Goal: Task Accomplishment & Management: Manage account settings

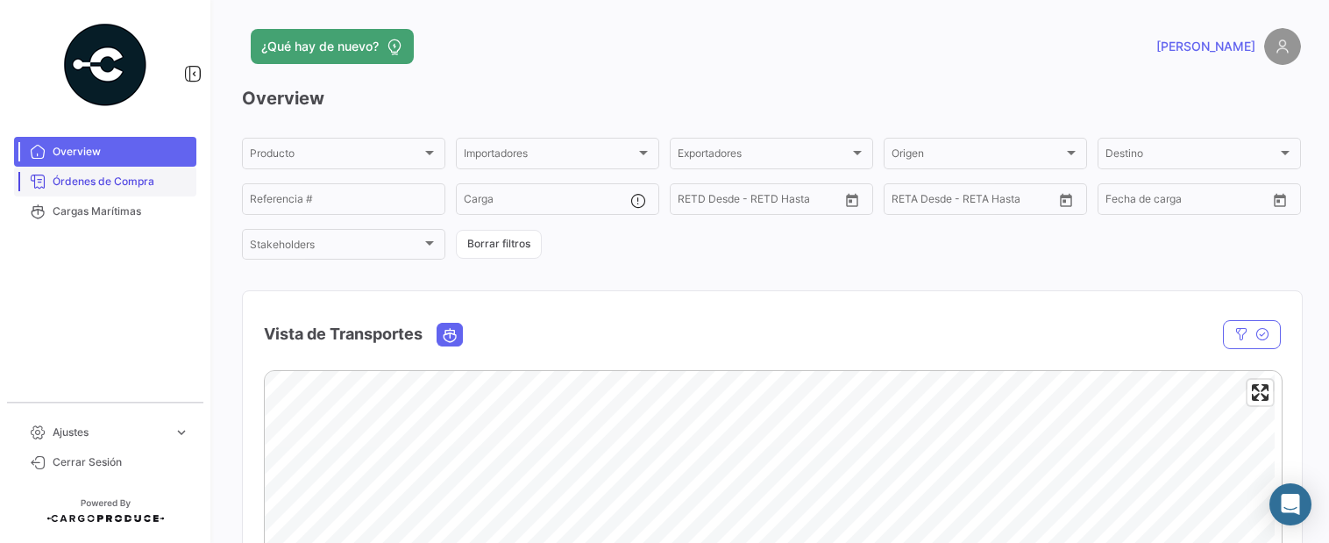
click at [123, 179] on span "Órdenes de Compra" at bounding box center [121, 182] width 137 height 16
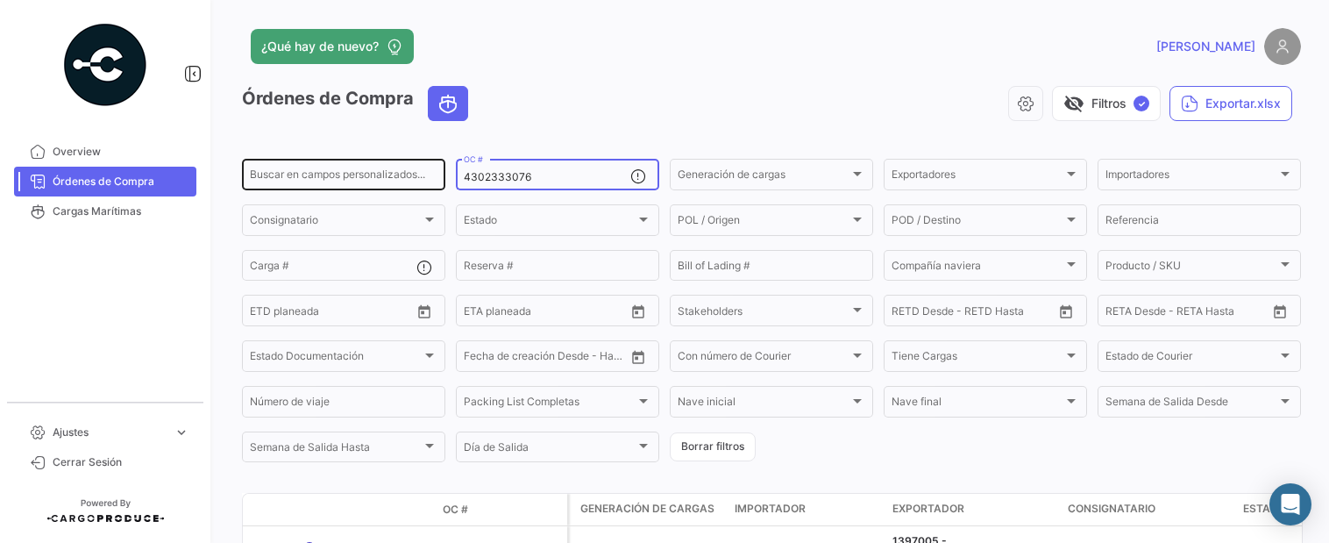
drag, startPoint x: 530, startPoint y: 179, endPoint x: 421, endPoint y: 178, distance: 109.6
click at [0, 0] on div "Buscar en campos personalizados... 4302333076 OC # Generación de cargas Generac…" at bounding box center [0, 0] width 0 height 0
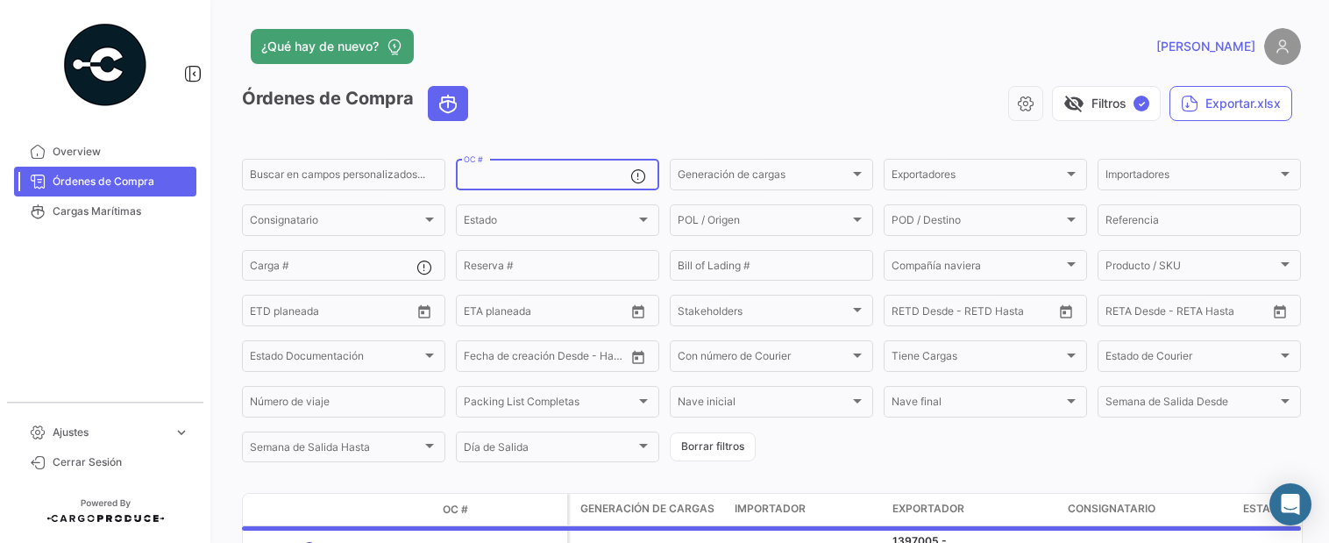
paste input "4302337404"
drag, startPoint x: 459, startPoint y: 173, endPoint x: 489, endPoint y: 163, distance: 31.3
click at [489, 163] on div "4302337404 OC #" at bounding box center [557, 173] width 203 height 34
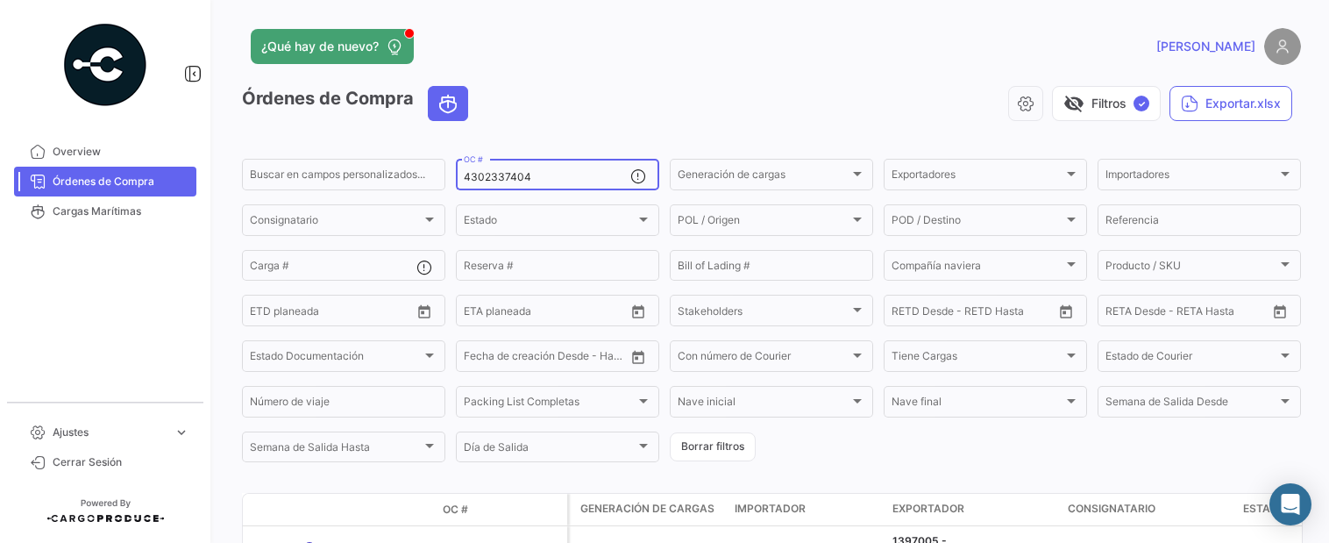
type input "4302337404"
click at [795, 105] on div "visibility_off Filtros ✓ Exportar.xlsx" at bounding box center [891, 103] width 819 height 35
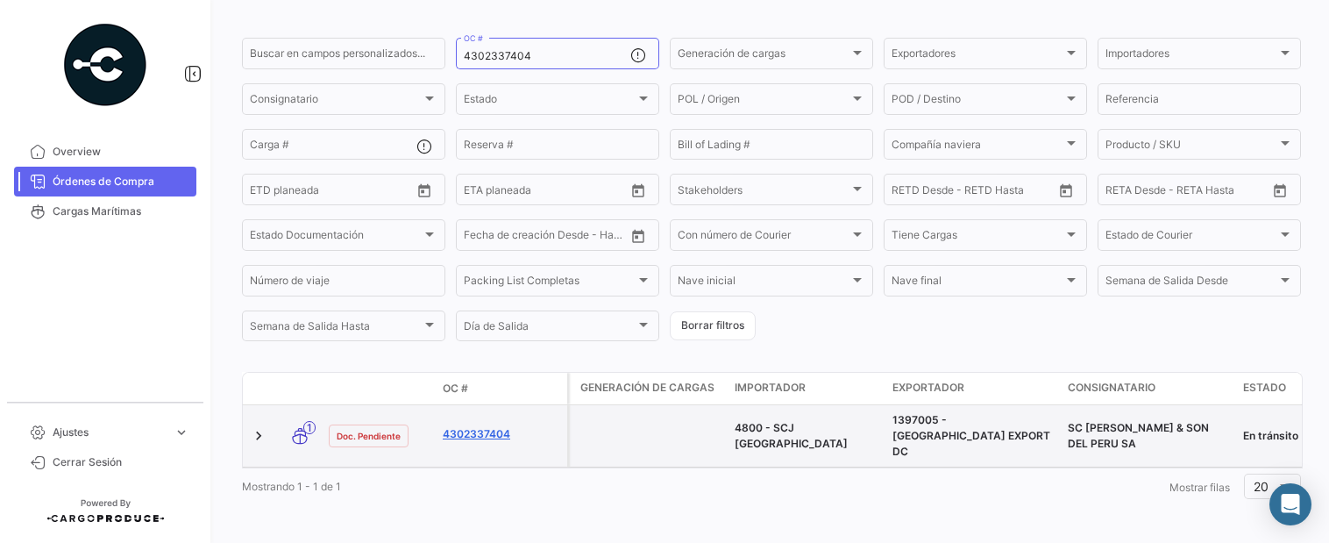
click at [485, 426] on link "4302337404" at bounding box center [501, 434] width 117 height 16
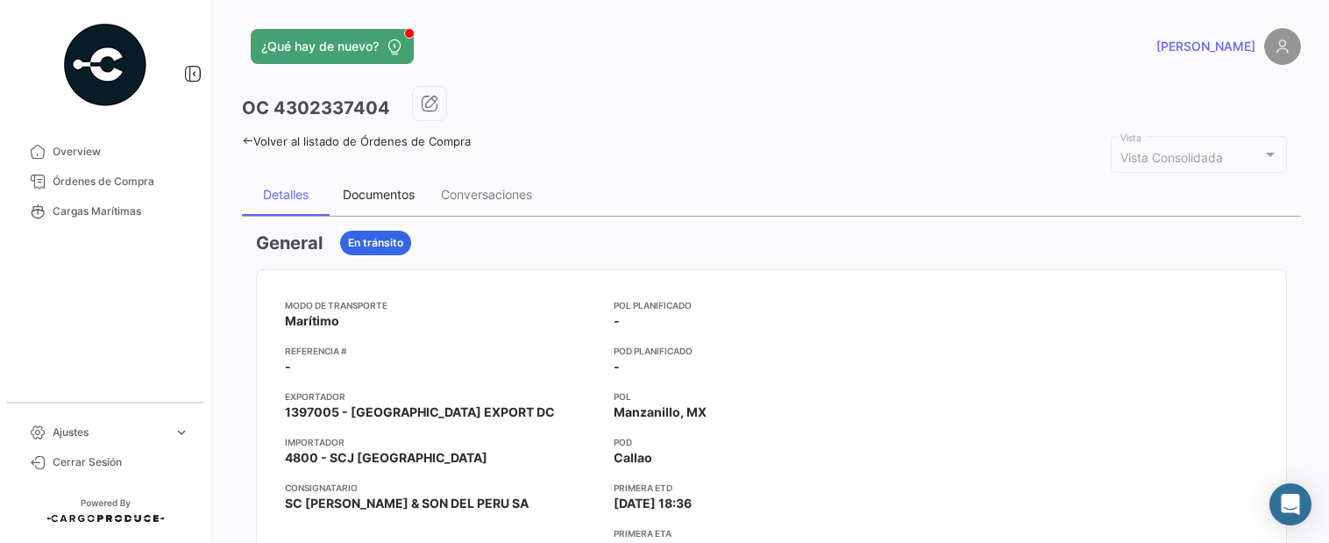
click at [389, 192] on div "Documentos" at bounding box center [379, 194] width 72 height 15
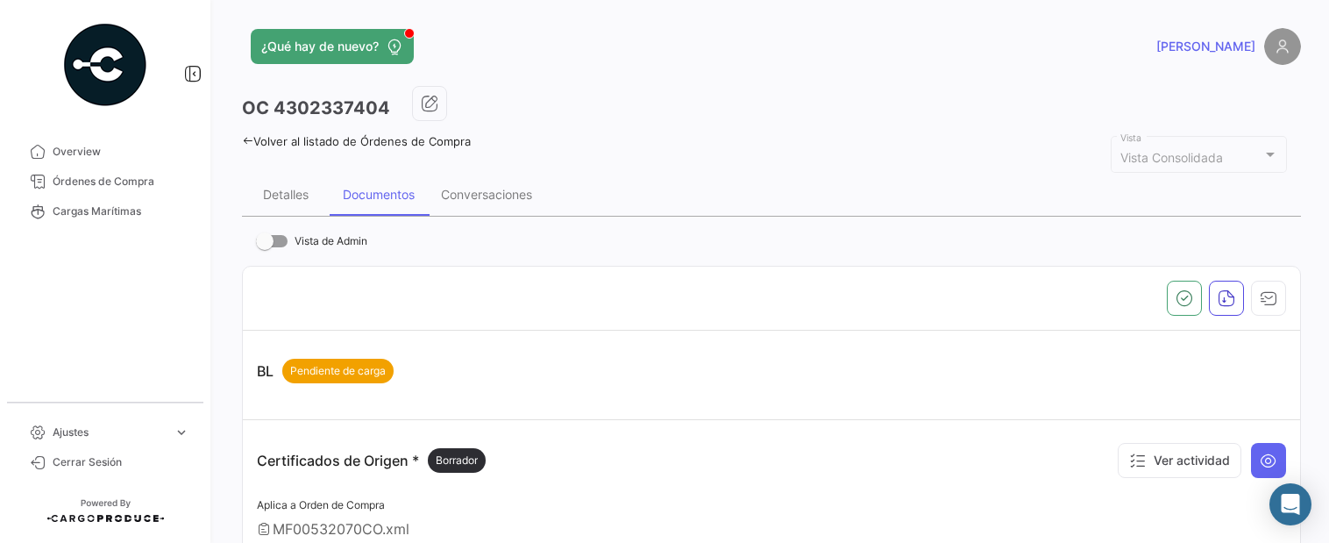
scroll to position [187, 0]
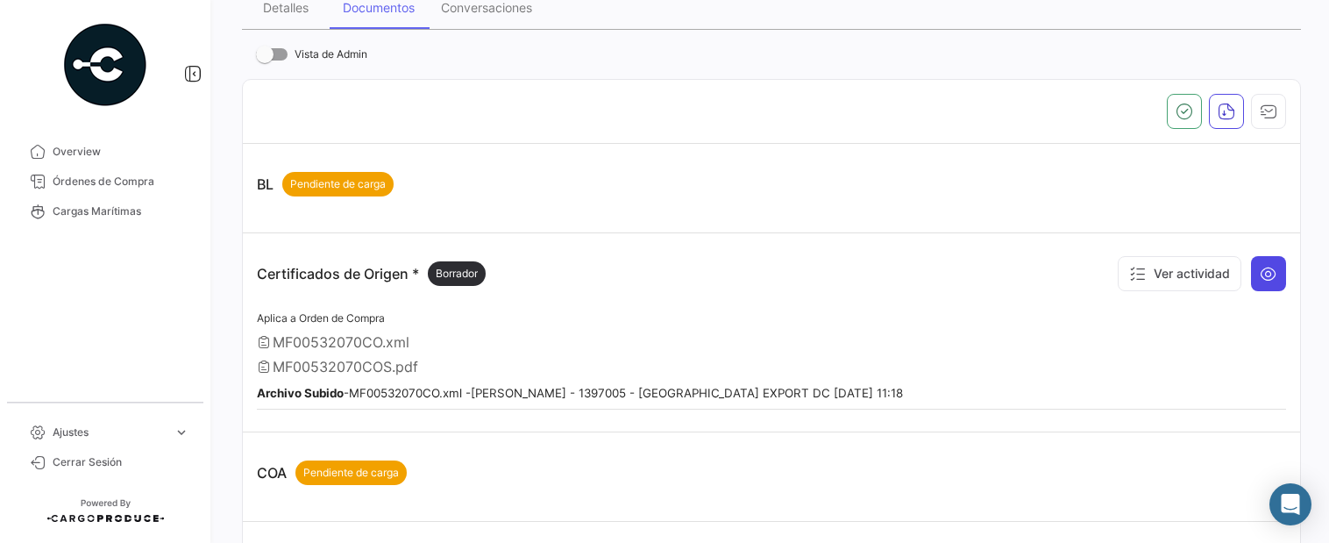
click at [1259, 271] on icon at bounding box center [1268, 274] width 18 height 18
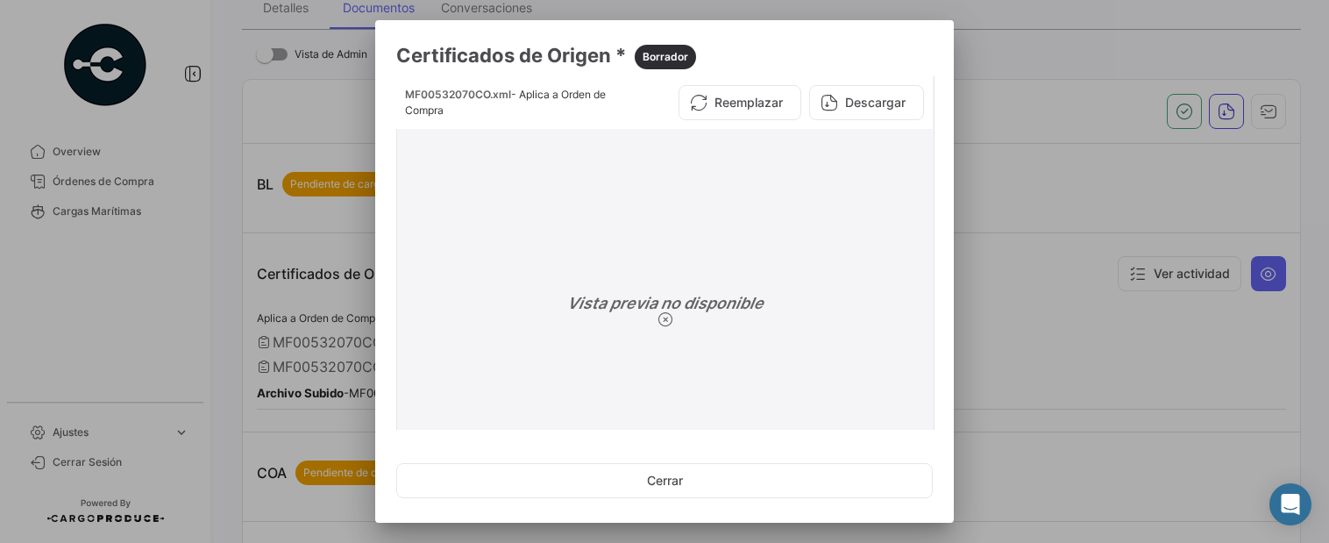
scroll to position [110, 0]
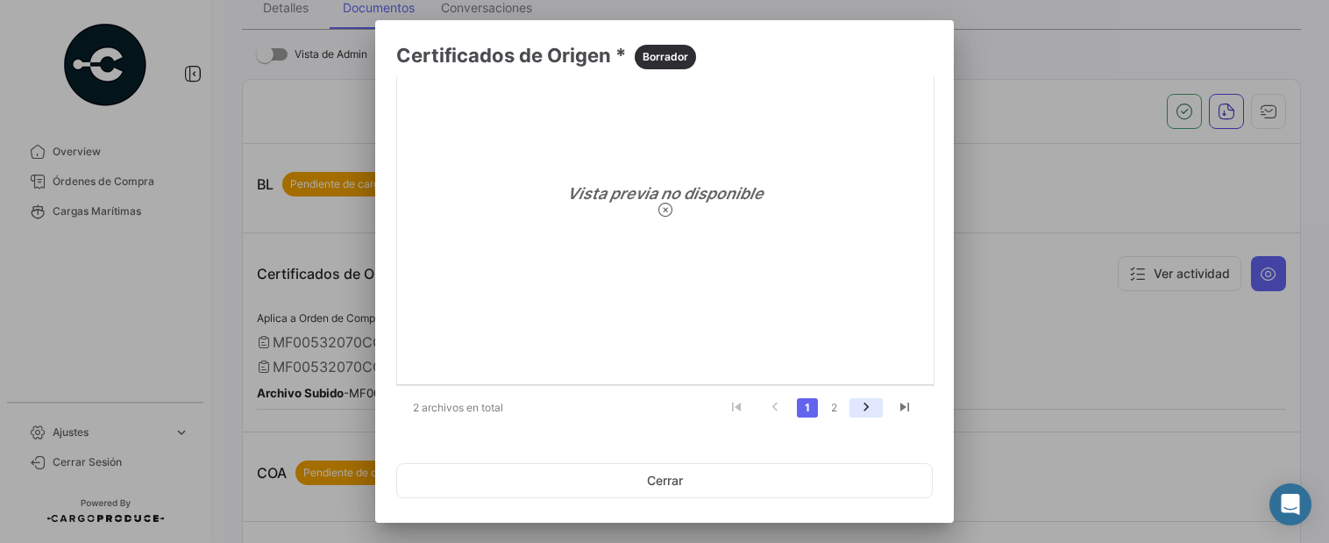
click at [855, 409] on icon "go to next page" at bounding box center [866, 409] width 23 height 21
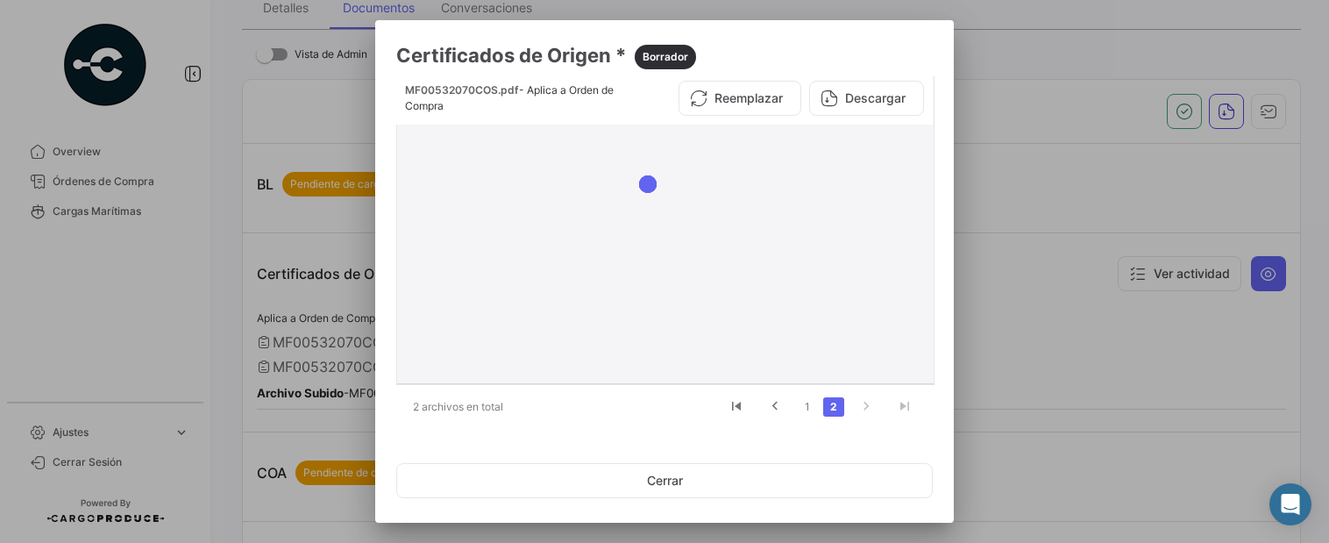
scroll to position [4, 0]
click at [862, 94] on button "Descargar" at bounding box center [866, 98] width 115 height 35
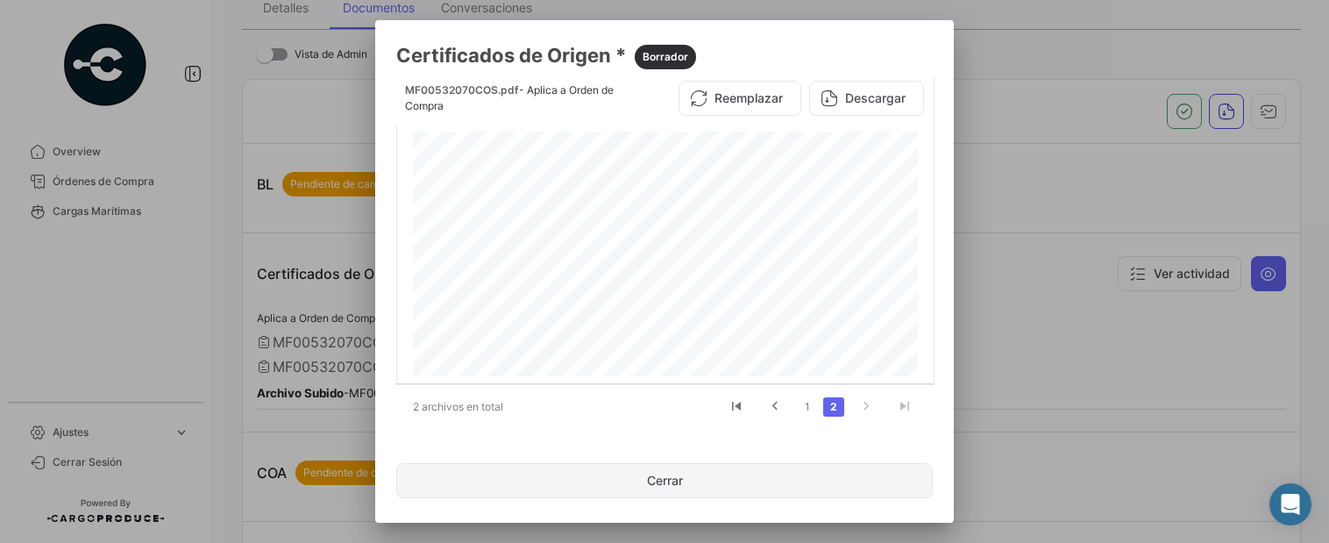
click at [662, 474] on button "Cerrar" at bounding box center [664, 480] width 536 height 35
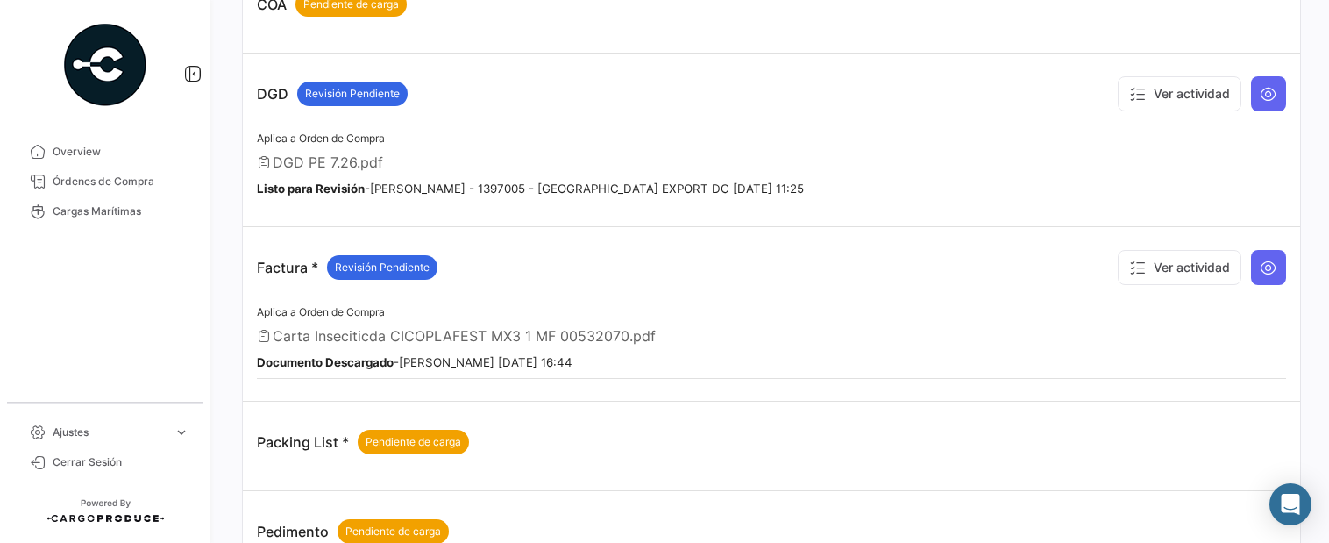
scroll to position [748, 0]
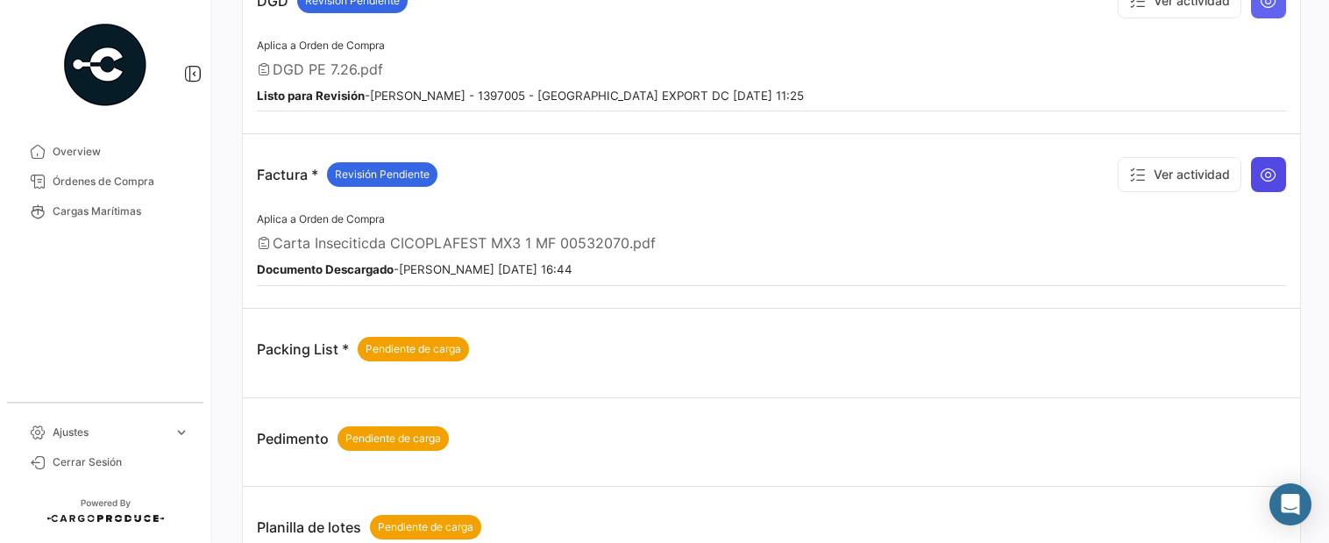
click at [1259, 178] on icon at bounding box center [1268, 175] width 18 height 18
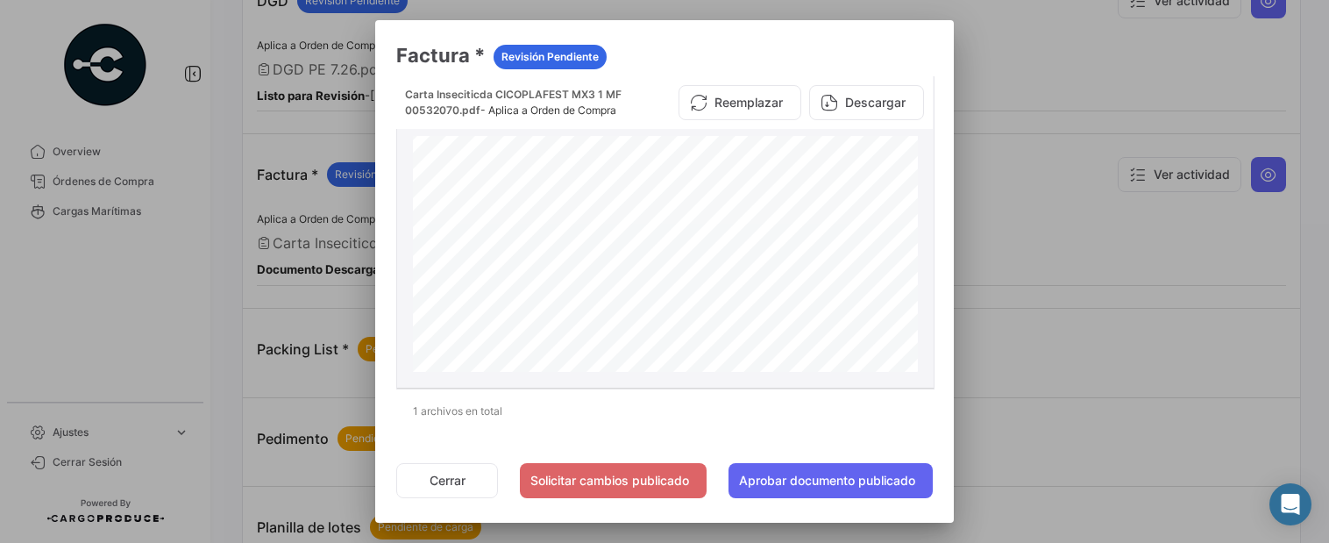
scroll to position [4, 0]
click at [587, 479] on button "Solicitar cambios publicado" at bounding box center [613, 480] width 187 height 35
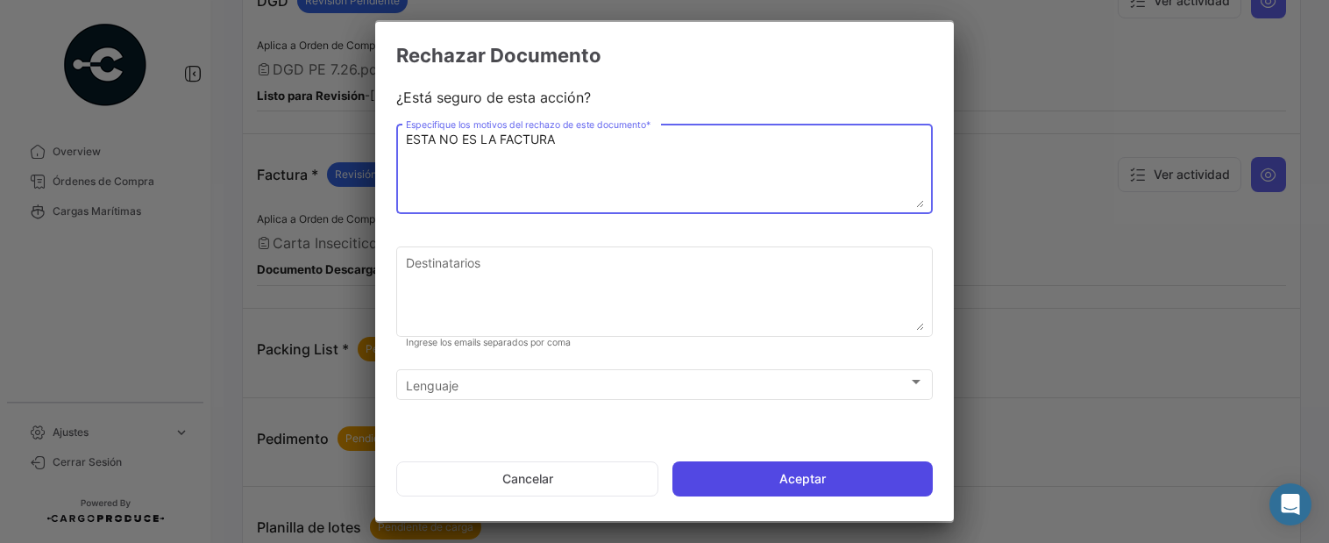
type textarea "ESTA NO ES LA FACTURA"
click at [807, 472] on button "Aceptar" at bounding box center [802, 478] width 260 height 35
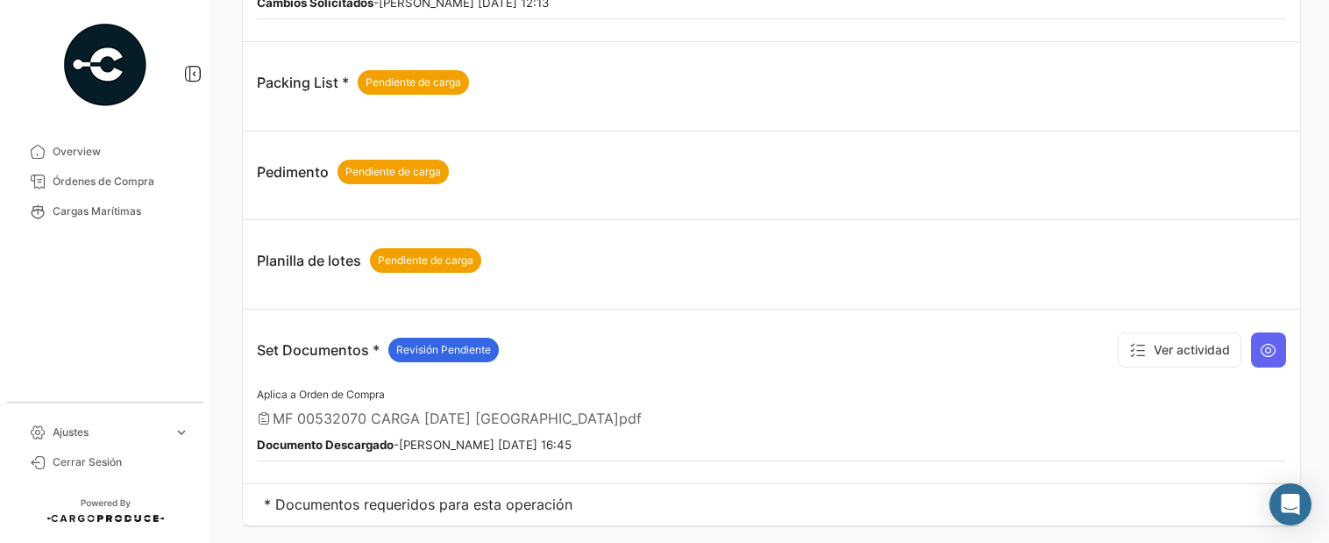
scroll to position [1068, 0]
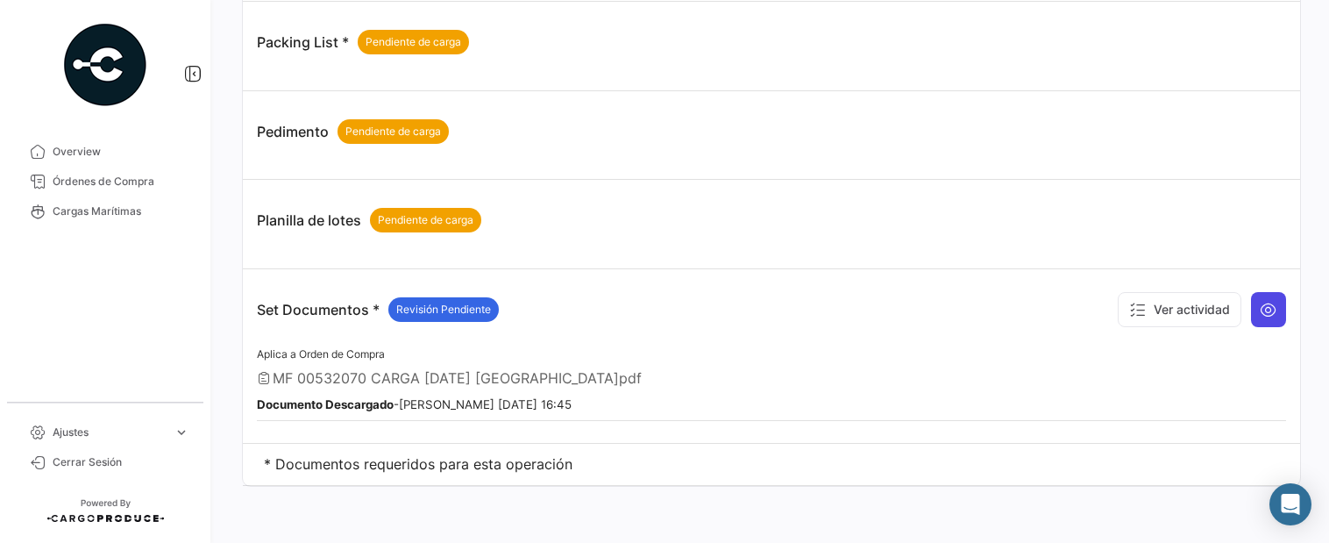
click at [1262, 310] on icon at bounding box center [1268, 310] width 18 height 18
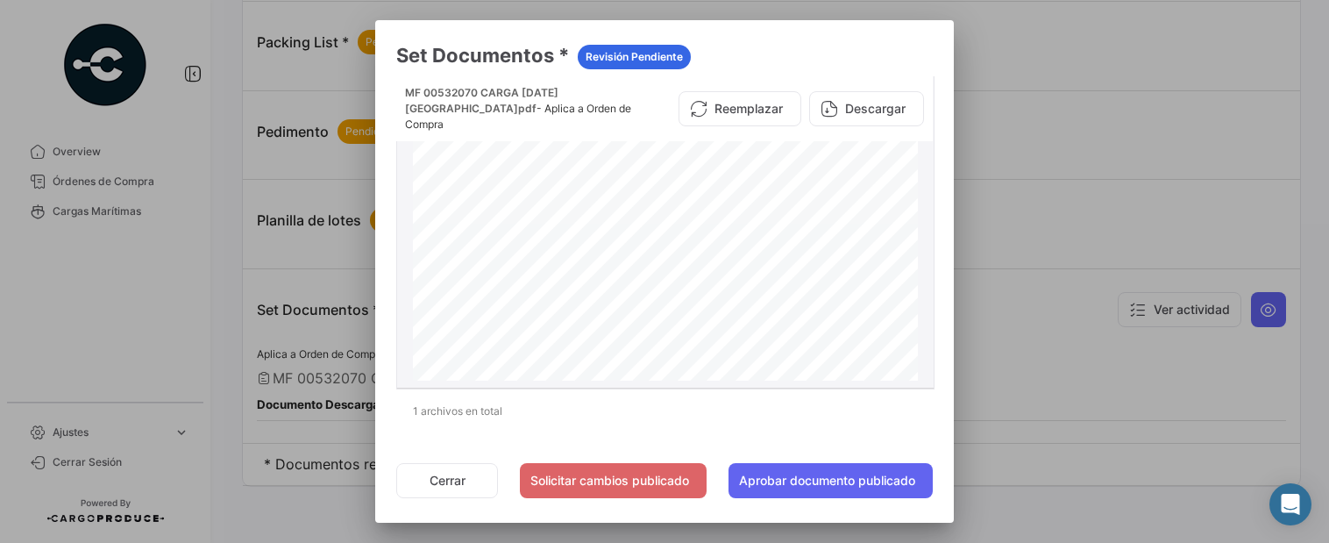
scroll to position [1122, 0]
click at [439, 474] on button "Cerrar" at bounding box center [447, 480] width 102 height 35
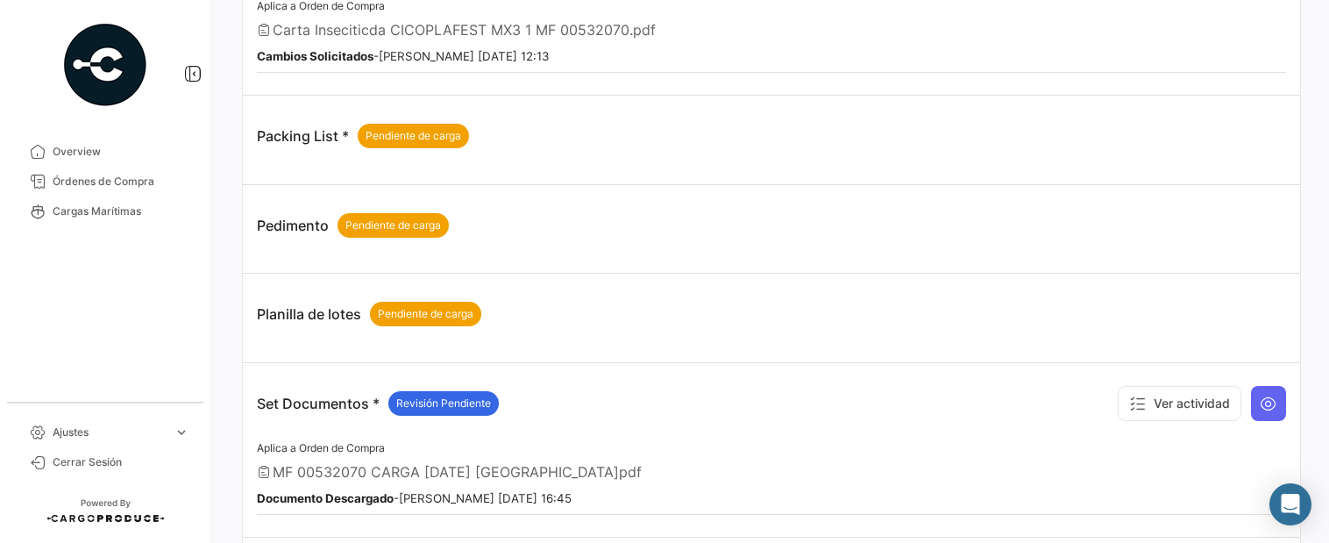
scroll to position [601, 0]
